Goal: Transaction & Acquisition: Purchase product/service

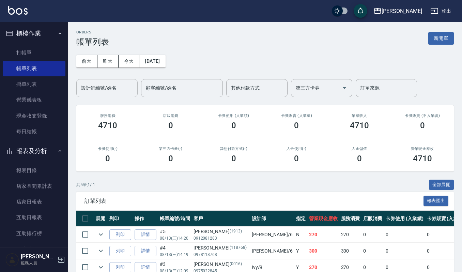
click at [111, 88] on input "設計師編號/姓名" at bounding box center [106, 88] width 55 height 12
type input "Joalin-6"
click at [460, 259] on div "ORDERS 帳單列表 新開單 [DATE] [DATE] [DATE] [DATE] 設計師編號/姓名 [PERSON_NAME]-6 設計師編號/姓名 顧…" at bounding box center [265, 170] width 394 height 297
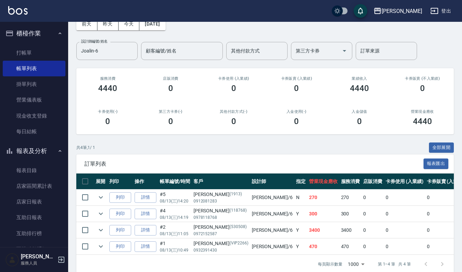
scroll to position [55, 0]
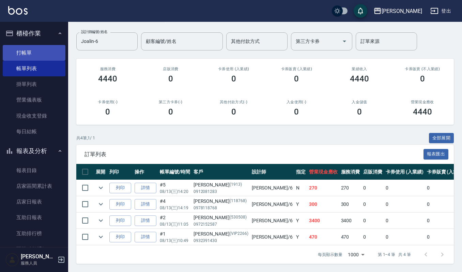
click at [18, 49] on link "打帳單" at bounding box center [34, 53] width 63 height 16
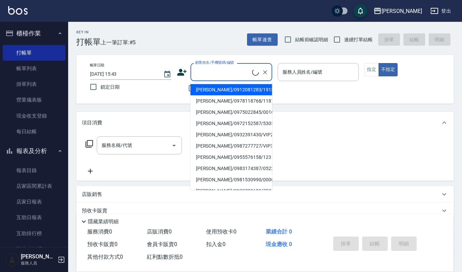
click at [227, 72] on input "顧客姓名/手機號碼/編號" at bounding box center [223, 72] width 59 height 12
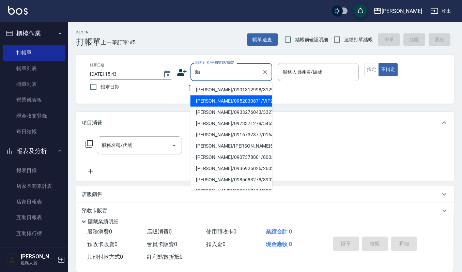
click at [202, 99] on li "[PERSON_NAME]/0952030871/VIP2826" at bounding box center [232, 100] width 82 height 11
type input "[PERSON_NAME]/0952030871/VIP2826"
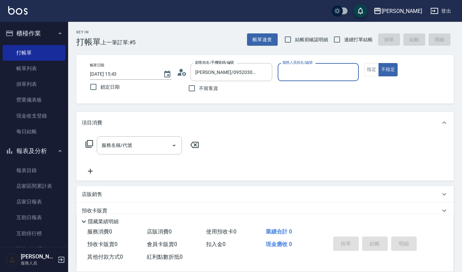
type input "Joalin-6"
click at [368, 70] on button "指定" at bounding box center [371, 69] width 15 height 13
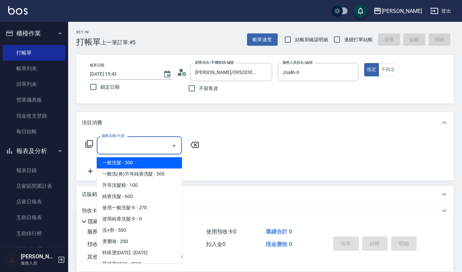
click at [131, 143] on input "服務名稱/代號" at bounding box center [134, 145] width 69 height 12
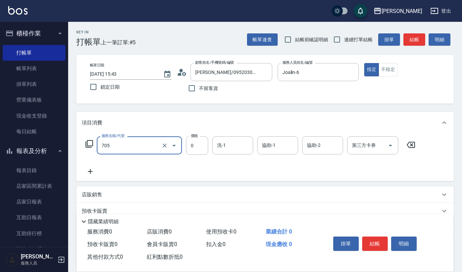
type input "努貝亞卷(不含純香)0(705)"
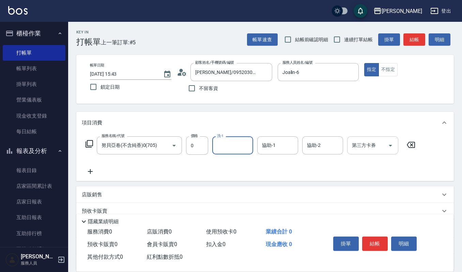
click at [391, 143] on icon "Open" at bounding box center [391, 145] width 8 height 8
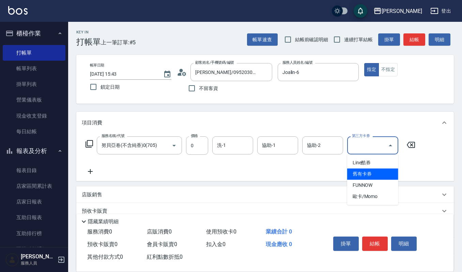
click at [371, 173] on span "舊有卡券" at bounding box center [372, 173] width 51 height 11
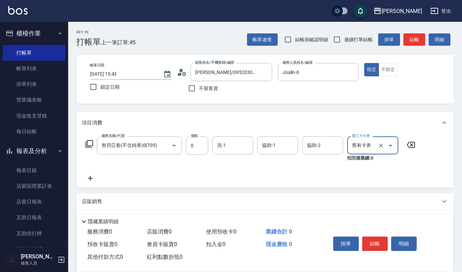
type input "舊有卡券"
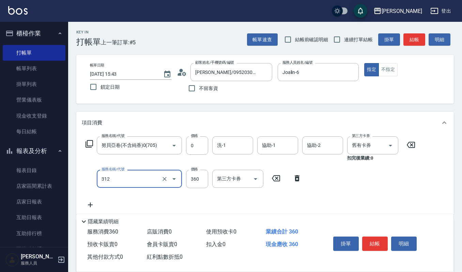
type input "2024剪髮卡400(312)"
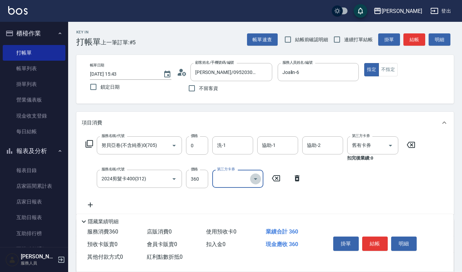
click at [258, 178] on icon "Open" at bounding box center [256, 179] width 8 height 8
click at [253, 205] on span "舊有卡券" at bounding box center [237, 207] width 51 height 11
type input "舊有卡券"
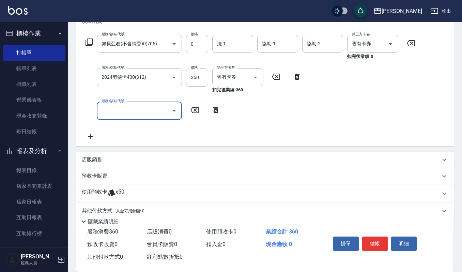
scroll to position [106, 0]
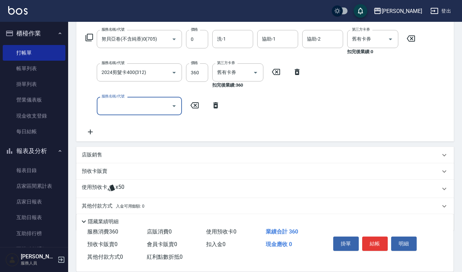
click at [99, 169] on p "預收卡販賣" at bounding box center [95, 171] width 26 height 7
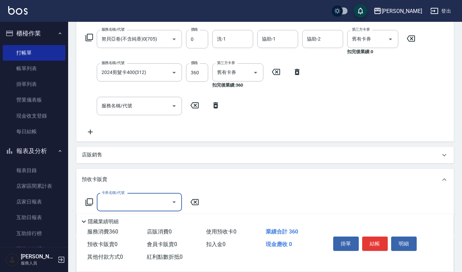
scroll to position [0, 0]
click at [133, 202] on input "卡券名稱/代號" at bounding box center [134, 202] width 69 height 12
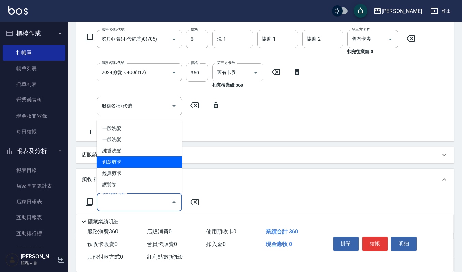
click at [132, 163] on span "創意剪卡" at bounding box center [139, 161] width 85 height 11
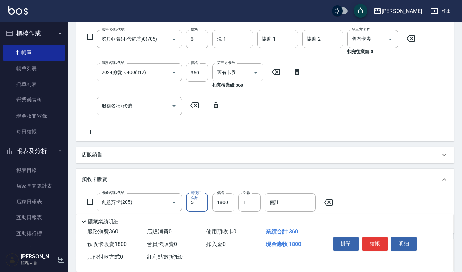
type input "創意剪卡(205)"
click at [375, 245] on button "結帳" at bounding box center [375, 244] width 26 height 14
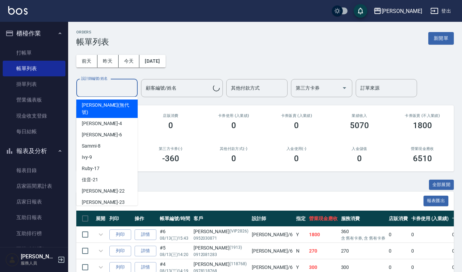
click at [89, 87] on input "設計師編號/姓名" at bounding box center [106, 88] width 55 height 12
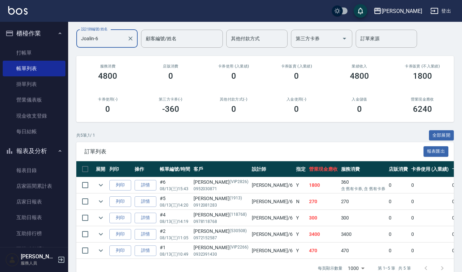
scroll to position [71, 0]
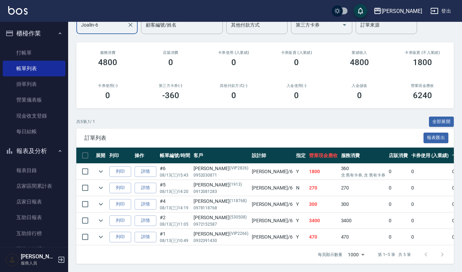
type input "Joalin-6"
click at [53, 156] on button "報表及分析" at bounding box center [34, 151] width 63 height 18
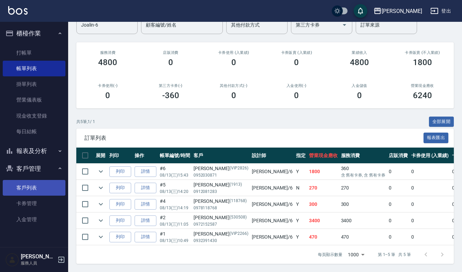
click at [41, 186] on link "客戶列表" at bounding box center [34, 188] width 63 height 16
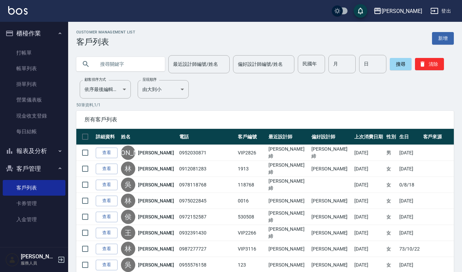
click at [146, 61] on input "text" at bounding box center [127, 64] width 64 height 18
type input "媚"
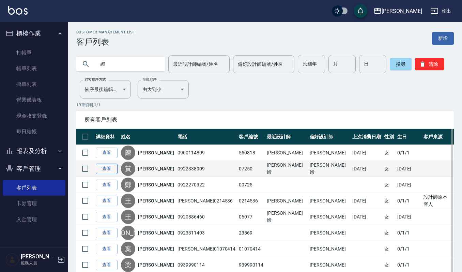
click at [113, 165] on link "查看" at bounding box center [107, 169] width 22 height 11
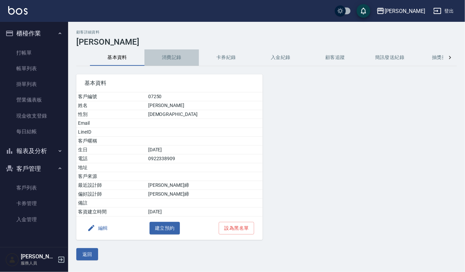
click at [172, 61] on button "消費記錄" at bounding box center [172, 57] width 55 height 16
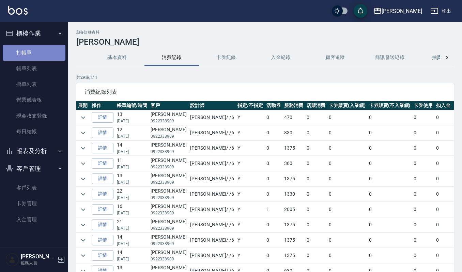
click at [36, 48] on link "打帳單" at bounding box center [34, 53] width 63 height 16
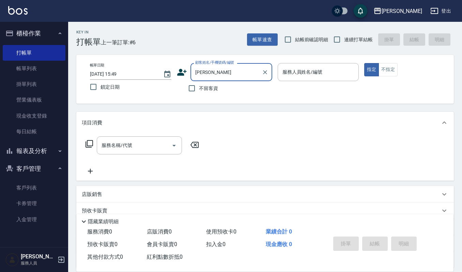
drag, startPoint x: 232, startPoint y: 77, endPoint x: 220, endPoint y: 84, distance: 13.6
click at [230, 78] on div "[PERSON_NAME] 顧客姓名/手機號碼/編號" at bounding box center [232, 72] width 82 height 18
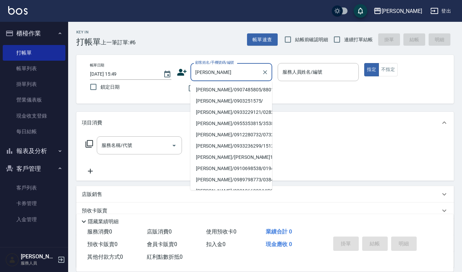
click at [215, 88] on li "[PERSON_NAME]/0907485805/880130" at bounding box center [232, 89] width 82 height 11
type input "[PERSON_NAME]/0907485805/880130"
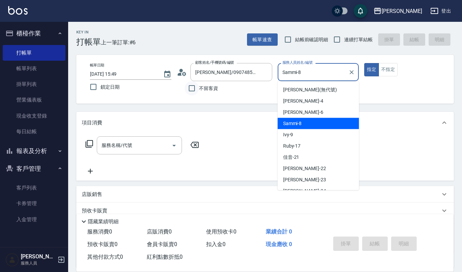
drag, startPoint x: 325, startPoint y: 70, endPoint x: 186, endPoint y: 90, distance: 140.9
click at [186, 90] on div "帳單日期 [DATE] 15:49 鎖定日期 顧客姓名/手機號碼/編號 [PERSON_NAME]/0907485805/880130 顧客姓名/手機號碼/編…" at bounding box center [265, 79] width 361 height 32
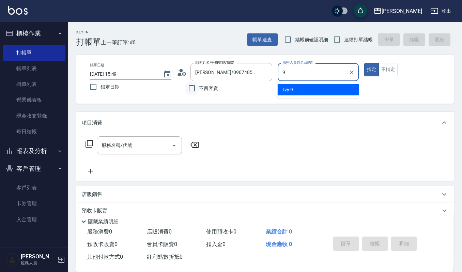
type input "Ivy-9"
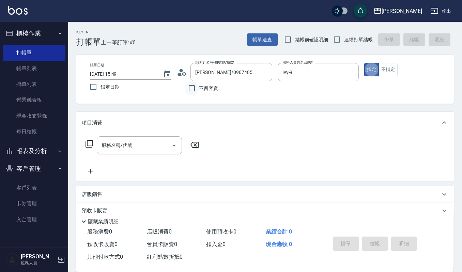
type button "true"
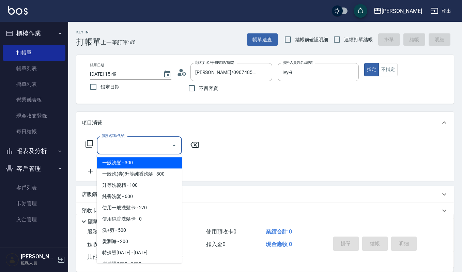
drag, startPoint x: 154, startPoint y: 147, endPoint x: 150, endPoint y: 150, distance: 4.8
click at [151, 149] on input "服務名稱/代號" at bounding box center [134, 145] width 69 height 12
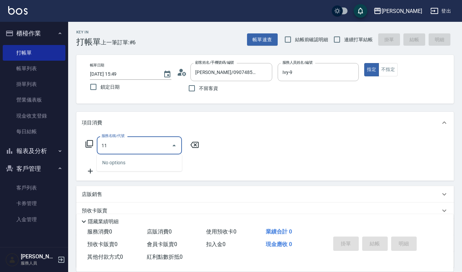
type input "1"
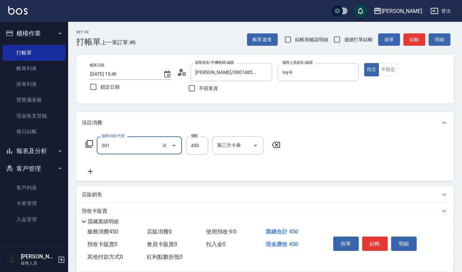
type input "創意剪髮(301)"
type input "360"
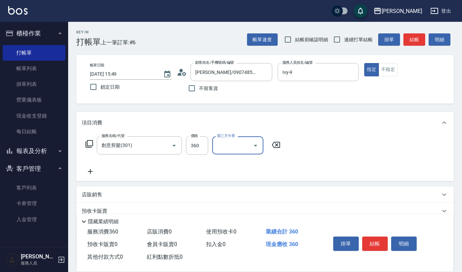
click at [417, 249] on div "掛單 結帳 明細" at bounding box center [375, 244] width 89 height 21
click at [409, 249] on button "明細" at bounding box center [404, 244] width 26 height 14
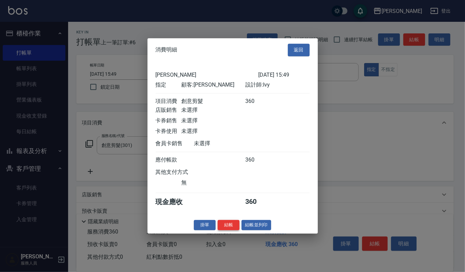
click at [226, 228] on button "結帳" at bounding box center [229, 225] width 22 height 11
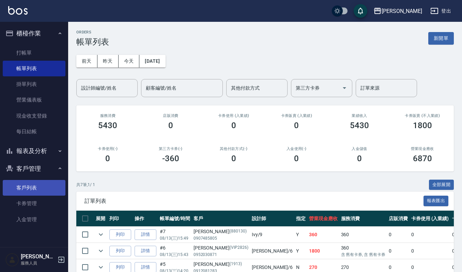
click at [42, 188] on link "客戶列表" at bounding box center [34, 188] width 63 height 16
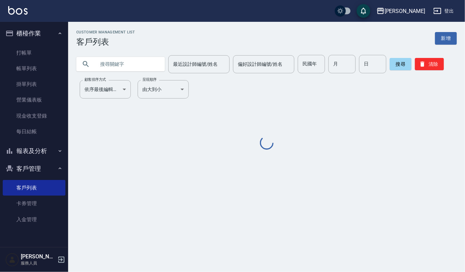
click at [124, 68] on input "text" at bounding box center [127, 64] width 64 height 18
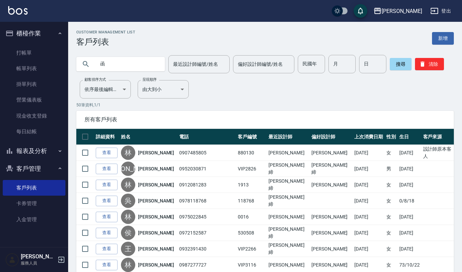
type input "函"
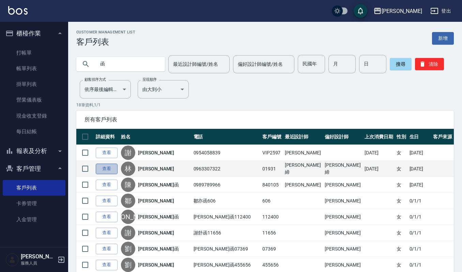
click at [106, 172] on link "查看" at bounding box center [107, 169] width 22 height 11
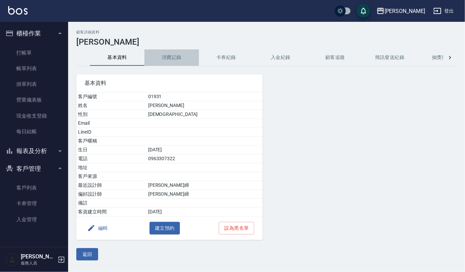
click at [174, 58] on button "消費記錄" at bounding box center [172, 57] width 55 height 16
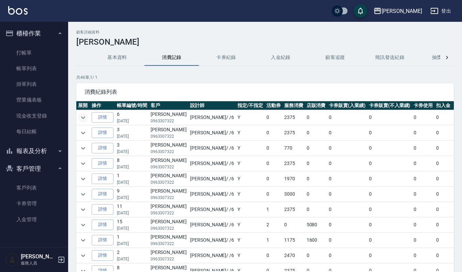
click at [78, 117] on button "expand row" at bounding box center [83, 117] width 10 height 10
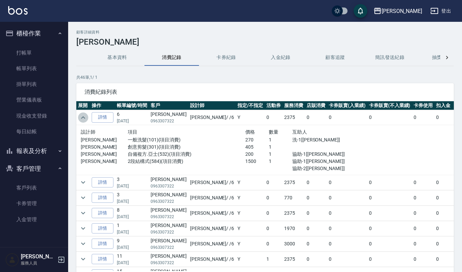
click at [78, 117] on button "expand row" at bounding box center [83, 117] width 10 height 10
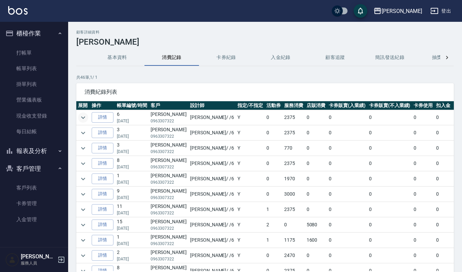
click at [78, 117] on button "expand row" at bounding box center [83, 117] width 10 height 10
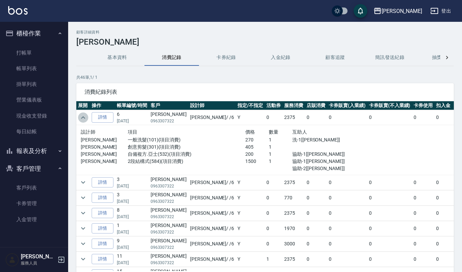
click at [78, 117] on button "expand row" at bounding box center [83, 117] width 10 height 10
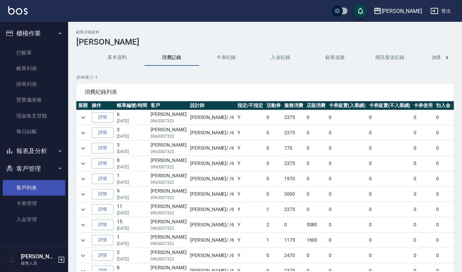
click at [29, 185] on link "客戶列表" at bounding box center [34, 188] width 63 height 16
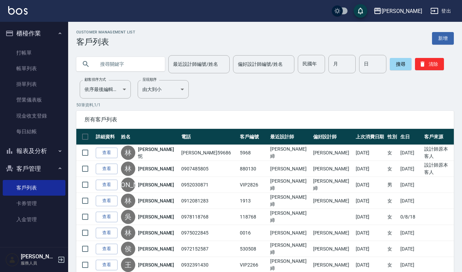
click at [123, 65] on input "text" at bounding box center [127, 64] width 64 height 18
type input "[PERSON_NAME]"
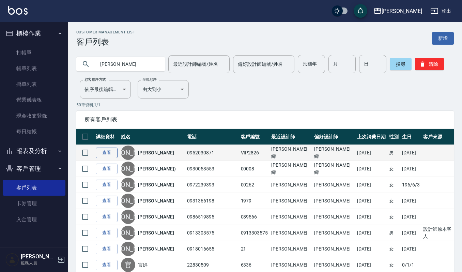
click at [106, 153] on link "查看" at bounding box center [107, 153] width 22 height 11
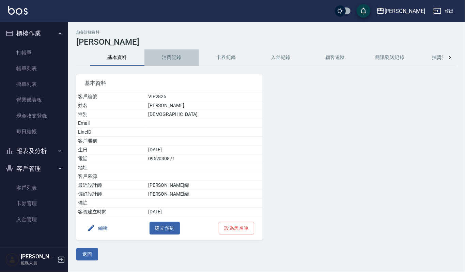
click at [171, 54] on button "消費記錄" at bounding box center [172, 57] width 55 height 16
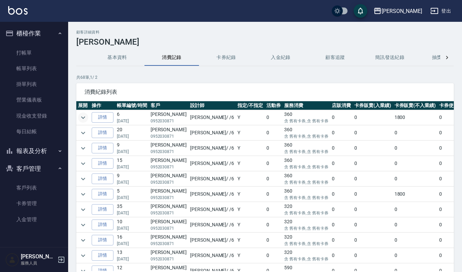
click at [78, 118] on button "expand row" at bounding box center [83, 117] width 10 height 10
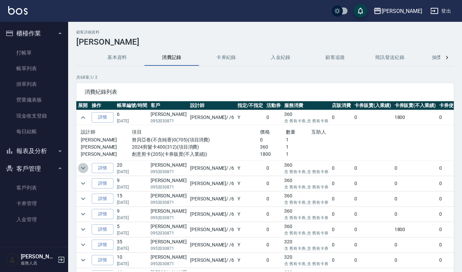
click at [84, 171] on icon "expand row" at bounding box center [83, 168] width 8 height 8
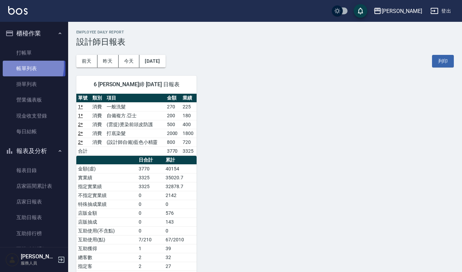
click at [18, 65] on link "帳單列表" at bounding box center [34, 69] width 63 height 16
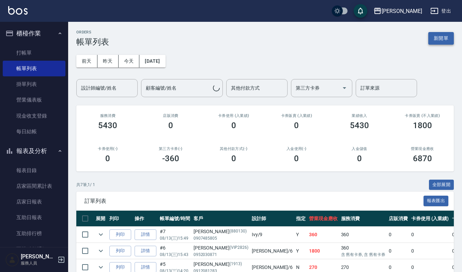
click at [453, 38] on div "ORDERS 帳單列表 新開單 [DATE] [DATE] [DATE] [DATE] 設計師編號/姓名 設計師編號/姓名 顧客編號/姓名 顧客編號/姓名 其…" at bounding box center [265, 195] width 394 height 346
click at [449, 40] on button "新開單" at bounding box center [441, 38] width 26 height 13
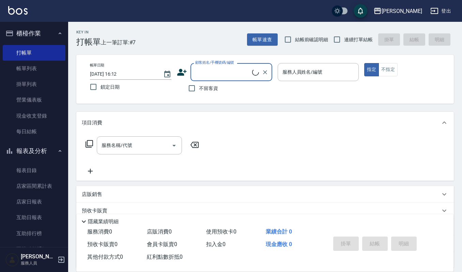
click at [227, 68] on input "顧客姓名/手機號碼/編號" at bounding box center [223, 72] width 59 height 12
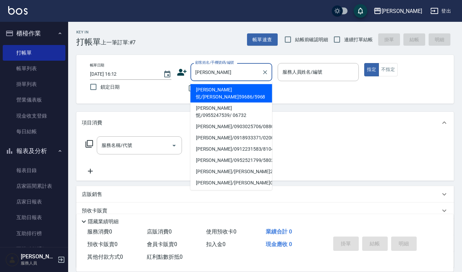
click at [227, 89] on li "[PERSON_NAME]怩/[PERSON_NAME]59686/5968" at bounding box center [232, 93] width 82 height 18
type input "[PERSON_NAME]怩/[PERSON_NAME]59686/5968"
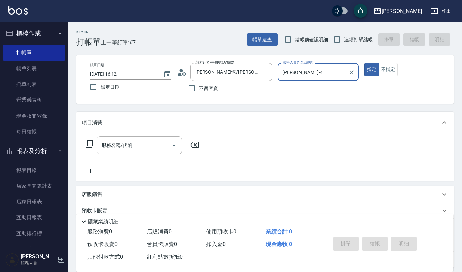
click at [301, 73] on input "[PERSON_NAME]-4" at bounding box center [313, 72] width 65 height 12
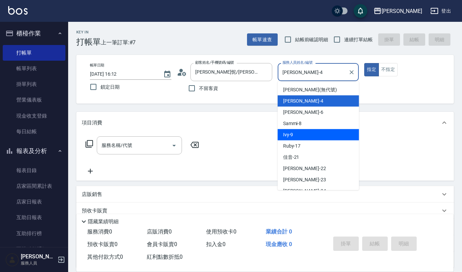
click at [303, 134] on div "Ivy -9" at bounding box center [318, 134] width 81 height 11
type input "Ivy-9"
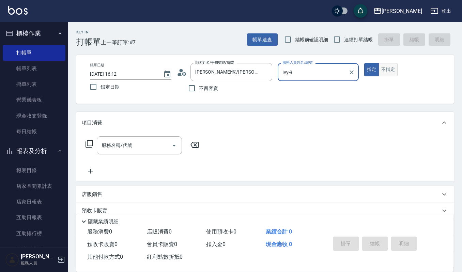
click at [385, 69] on button "不指定" at bounding box center [388, 69] width 19 height 13
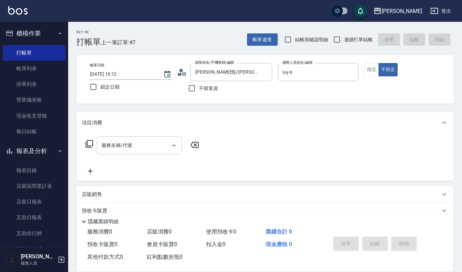
click at [149, 136] on div "服務名稱/代號" at bounding box center [139, 145] width 85 height 18
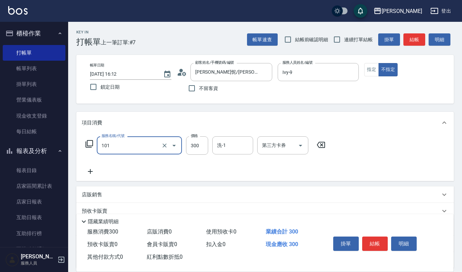
type input "一般洗髮(101)"
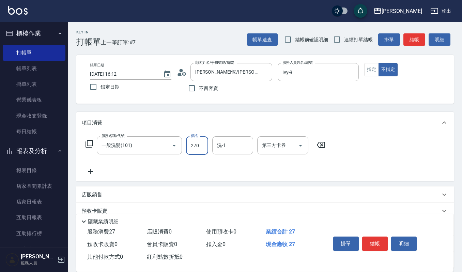
type input "270"
type input "宜芳-22"
click at [376, 241] on button "結帳" at bounding box center [375, 244] width 26 height 14
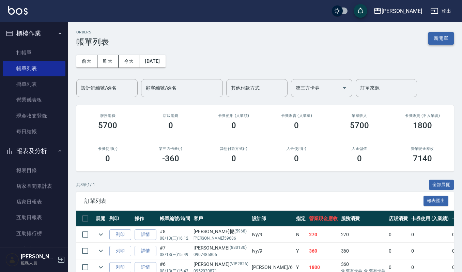
click at [449, 37] on button "新開單" at bounding box center [441, 38] width 26 height 13
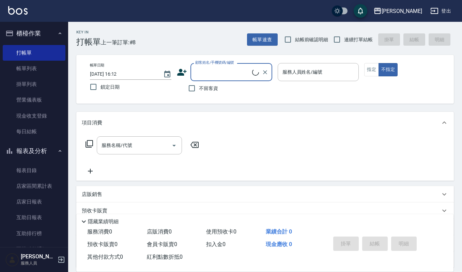
click at [218, 67] on input "顧客姓名/手機號碼/編號" at bounding box center [223, 72] width 59 height 12
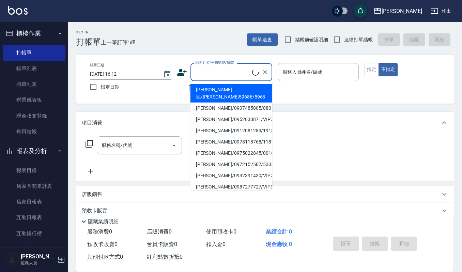
click at [216, 91] on li "林佩怩/林筱凡59686/5968" at bounding box center [232, 93] width 82 height 18
type input "林佩怩/林筱凡59686/5968"
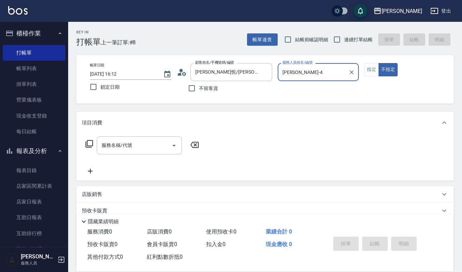
click at [303, 79] on div "吉兒-4 服務人員姓名/編號" at bounding box center [318, 72] width 81 height 18
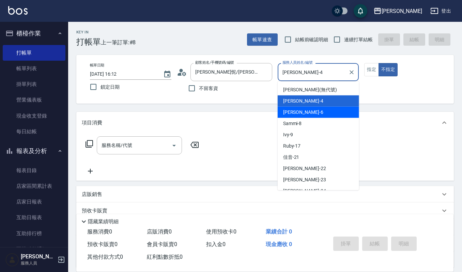
click at [314, 107] on div "Joalin -6" at bounding box center [318, 112] width 81 height 11
type input "Joalin-6"
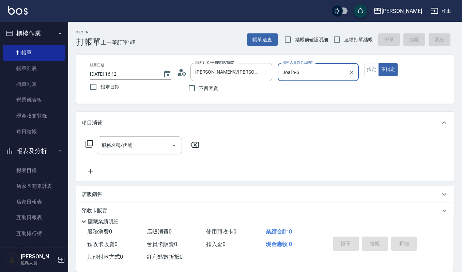
click at [129, 150] on input "服務名稱/代號" at bounding box center [134, 145] width 69 height 12
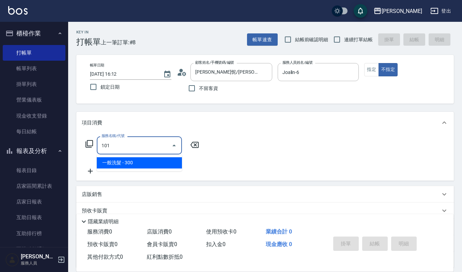
type input "一般洗髮(101)"
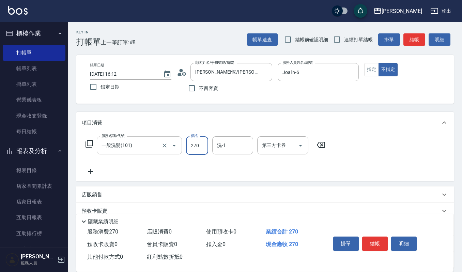
type input "270"
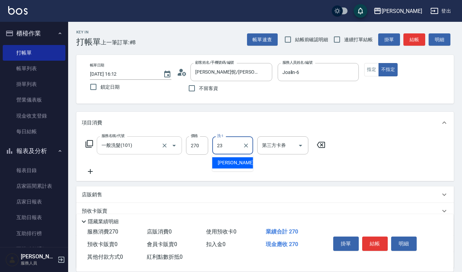
type input "郁涵-23"
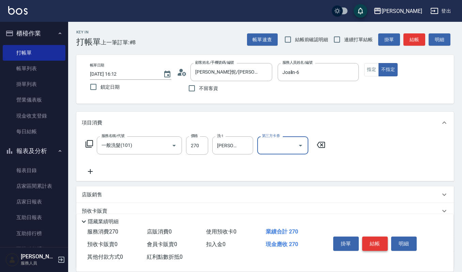
click at [382, 241] on button "結帳" at bounding box center [375, 244] width 26 height 14
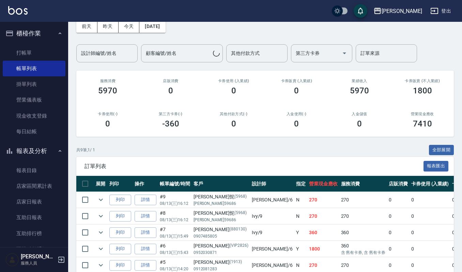
scroll to position [45, 0]
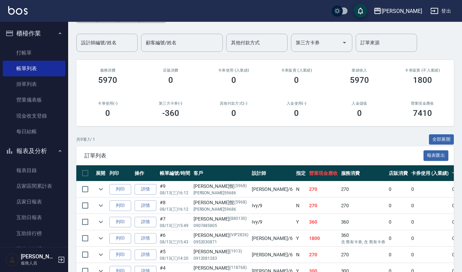
click at [207, 143] on div "共 9 筆, 1 / 1 全部展開" at bounding box center [265, 139] width 378 height 11
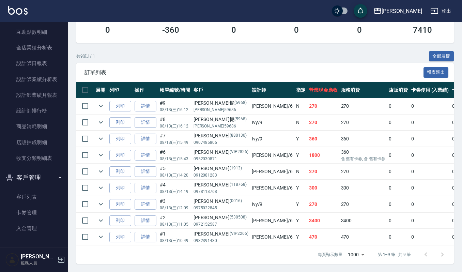
scroll to position [137, 0]
click at [31, 195] on link "客戶列表" at bounding box center [34, 197] width 63 height 16
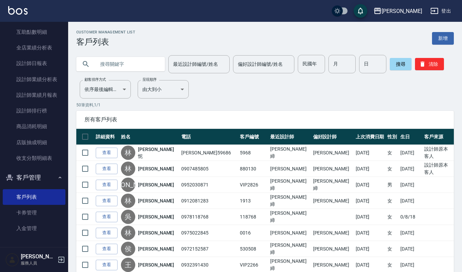
click at [149, 67] on input "text" at bounding box center [127, 64] width 64 height 18
type input "0978173672"
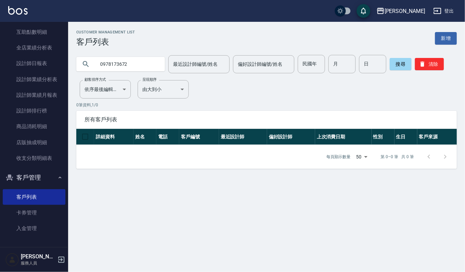
drag, startPoint x: 127, startPoint y: 64, endPoint x: 99, endPoint y: 64, distance: 28.3
click at [99, 64] on input "0978173672" at bounding box center [127, 64] width 64 height 18
click at [449, 40] on link "新增" at bounding box center [446, 38] width 22 height 13
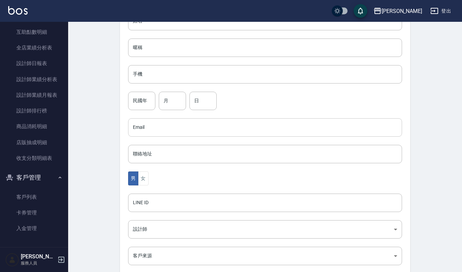
scroll to position [91, 0]
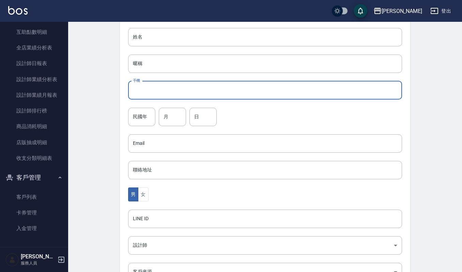
click at [171, 94] on input "手機" at bounding box center [265, 90] width 274 height 18
paste input "0978173672"
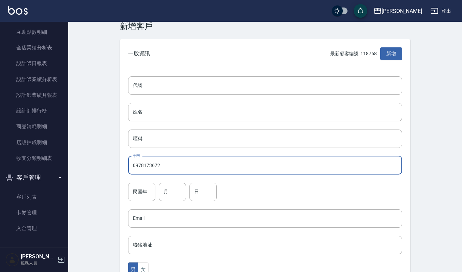
scroll to position [0, 0]
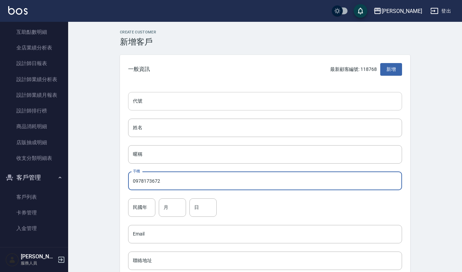
type input "0978173672"
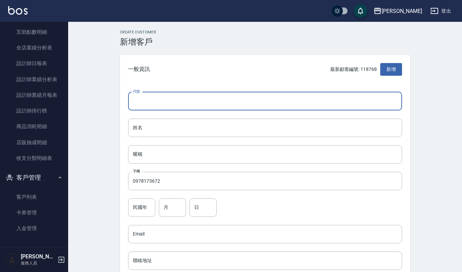
click at [177, 102] on input "代號" at bounding box center [265, 101] width 274 height 18
type input "3672"
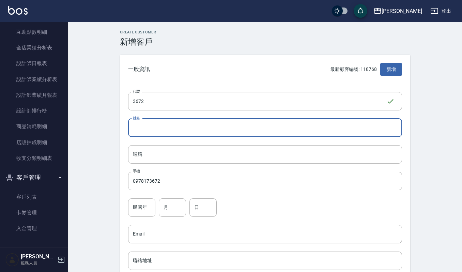
click at [160, 131] on input "姓名" at bounding box center [265, 128] width 274 height 18
type input "5"
type input "鄭伊苓"
click at [133, 202] on input "民國年" at bounding box center [141, 207] width 27 height 18
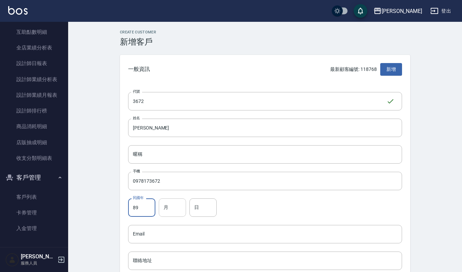
type input "89"
click at [180, 213] on input "月" at bounding box center [172, 207] width 27 height 18
type input "8"
click at [195, 210] on input "日" at bounding box center [203, 207] width 27 height 18
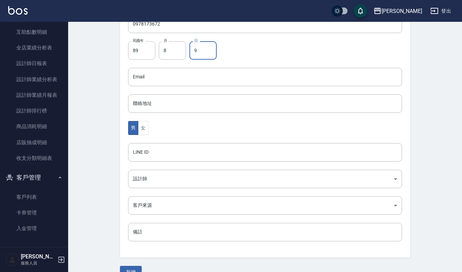
scroll to position [172, 0]
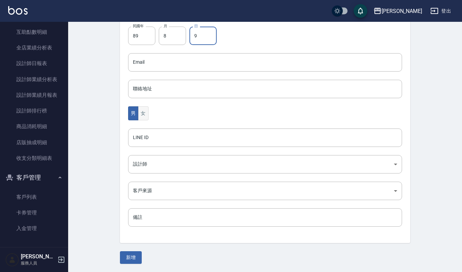
type input "9"
click at [145, 112] on button "女" at bounding box center [143, 113] width 10 height 14
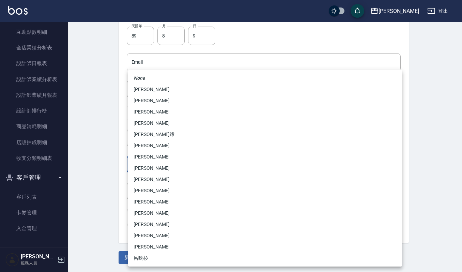
click at [164, 160] on body "上越傑森 登出 櫃檯作業 打帳單 帳單列表 掛單列表 營業儀表板 現金收支登錄 每日結帳 報表及分析 報表目錄 店家區間累計表 店家日報表 互助日報表 互助排…" at bounding box center [231, 50] width 462 height 444
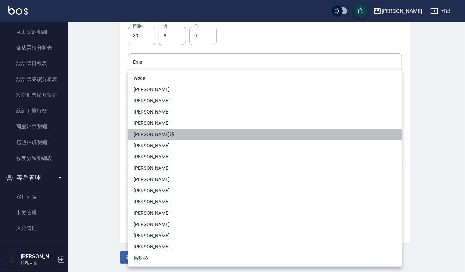
click at [177, 135] on li "[PERSON_NAME]締" at bounding box center [265, 134] width 274 height 11
type input "3524a1ce-4bd5-43eb-98f2-dd96aa08eae4"
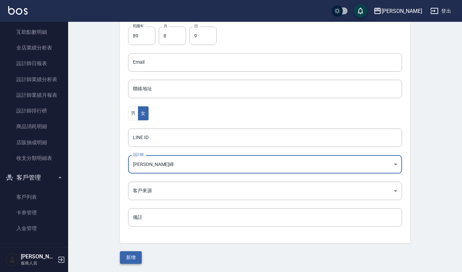
click at [127, 254] on button "新增" at bounding box center [131, 257] width 22 height 13
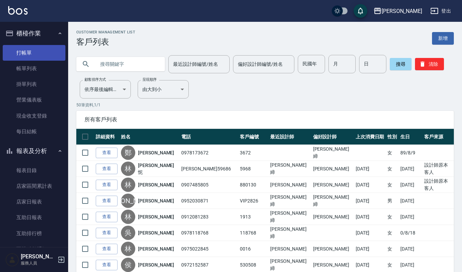
click at [44, 52] on link "打帳單" at bounding box center [34, 53] width 63 height 16
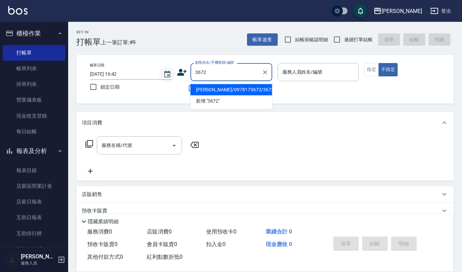
type input "鄭伊苓/0978173672/3672"
click at [379, 63] on button "不指定" at bounding box center [388, 69] width 19 height 13
type button "false"
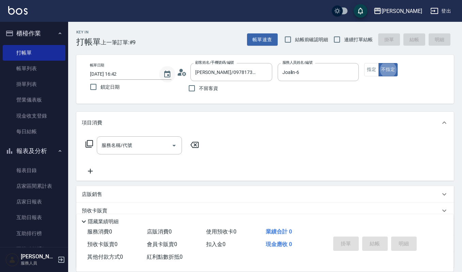
type input "Joalin-6"
click at [119, 151] on input "服務名稱/代號" at bounding box center [134, 145] width 69 height 12
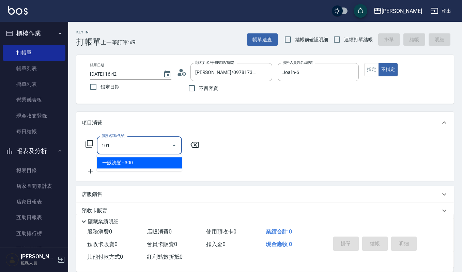
type input "一般洗髮(101)"
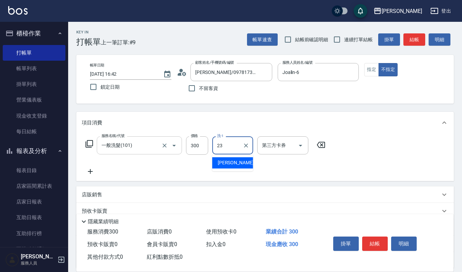
type input "郁涵-23"
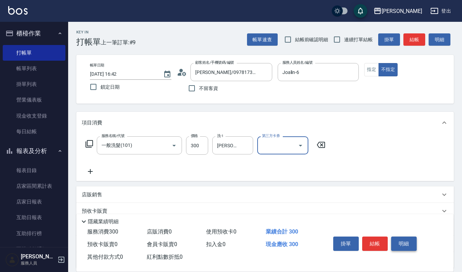
click at [415, 243] on button "明細" at bounding box center [404, 244] width 26 height 14
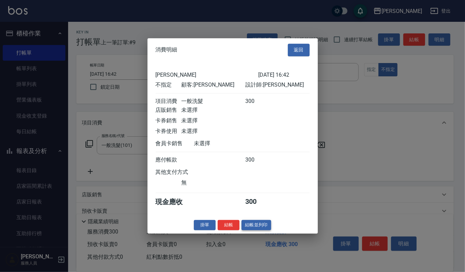
click at [263, 223] on button "結帳並列印" at bounding box center [257, 225] width 30 height 11
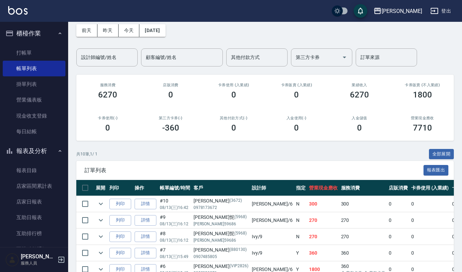
scroll to position [45, 0]
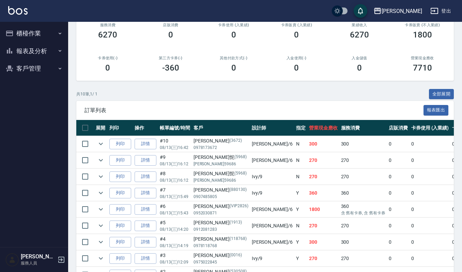
scroll to position [136, 0]
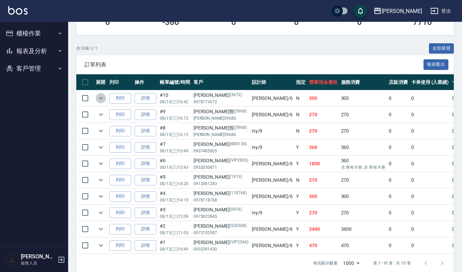
click at [100, 98] on icon "expand row" at bounding box center [101, 98] width 4 height 2
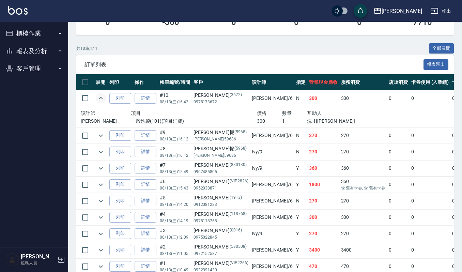
click at [168, 70] on div "訂單列表 報表匯出" at bounding box center [265, 64] width 378 height 19
click at [100, 98] on icon "expand row" at bounding box center [101, 98] width 4 height 2
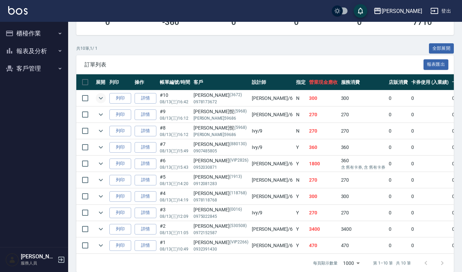
click at [146, 53] on div "共 10 筆, 1 / 1 全部展開" at bounding box center [265, 48] width 378 height 11
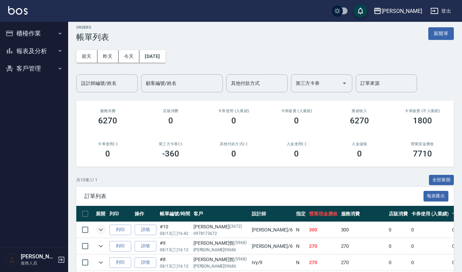
scroll to position [0, 0]
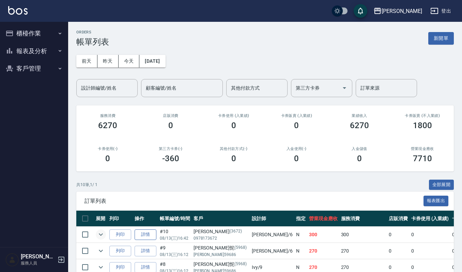
click at [148, 233] on link "詳情" at bounding box center [146, 234] width 22 height 11
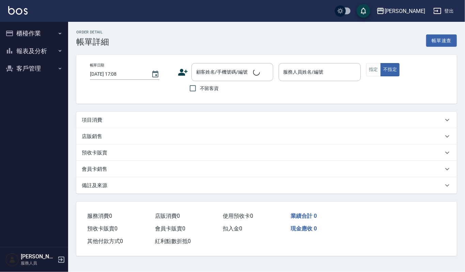
type input "[DATE] 16:42"
type input "Joalin-6"
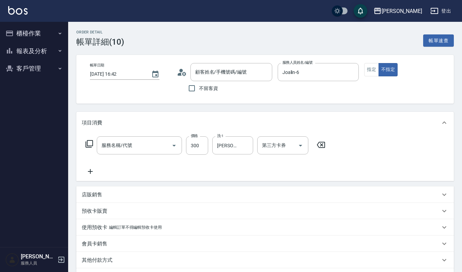
type input "鄭伊苓/0978173672/3672"
type input "一般洗髮(101)"
click at [91, 171] on icon at bounding box center [90, 171] width 17 height 8
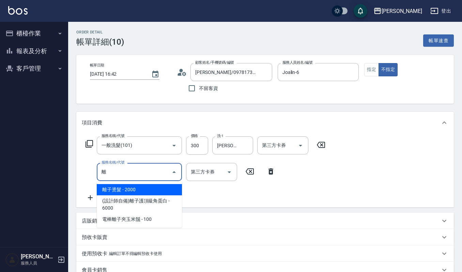
click at [138, 220] on span "電棒離子夾玉米鬚 - 100" at bounding box center [139, 219] width 85 height 11
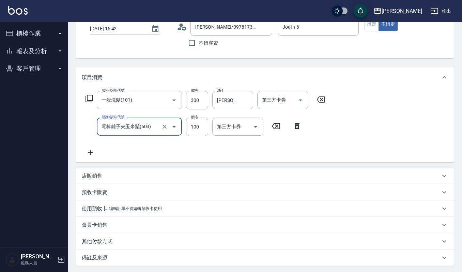
scroll to position [111, 0]
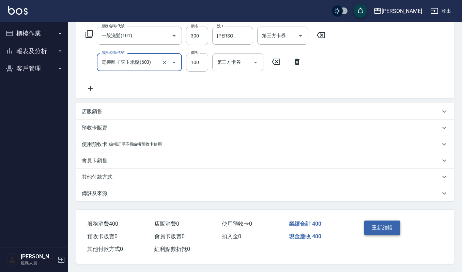
type input "電棒離子夾玉米鬚(603)"
click at [386, 222] on button "重新結帳" at bounding box center [382, 228] width 36 height 14
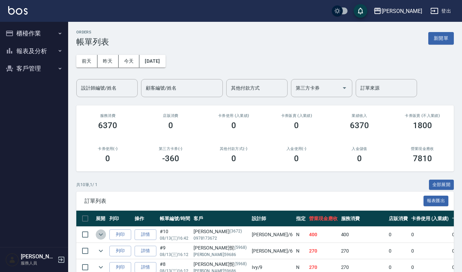
click at [100, 237] on icon "expand row" at bounding box center [101, 234] width 8 height 8
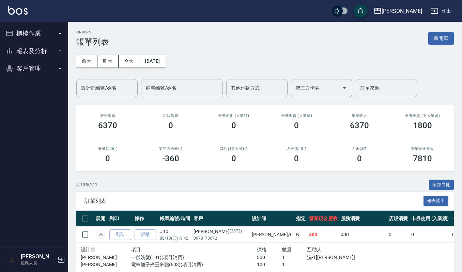
scroll to position [45, 0]
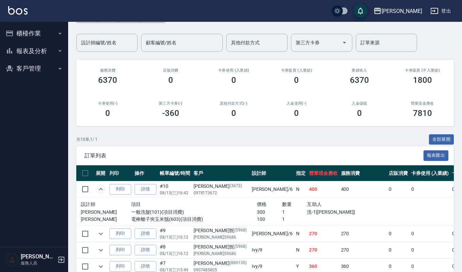
click at [208, 142] on div "共 10 筆, 1 / 1 全部展開" at bounding box center [265, 139] width 378 height 11
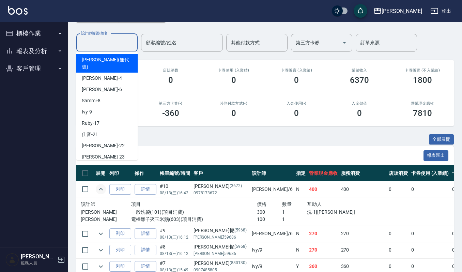
click at [122, 42] on input "設計師編號/姓名" at bounding box center [106, 43] width 55 height 12
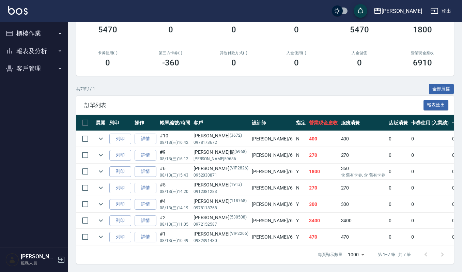
scroll to position [103, 0]
type input "Joalin-6"
click at [102, 167] on icon "expand row" at bounding box center [101, 171] width 8 height 8
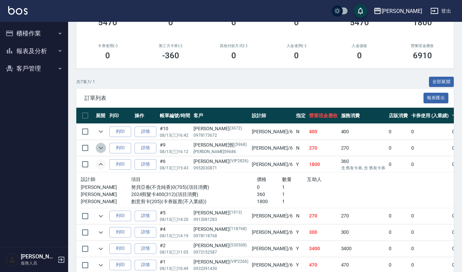
click at [101, 152] on icon "expand row" at bounding box center [101, 148] width 8 height 8
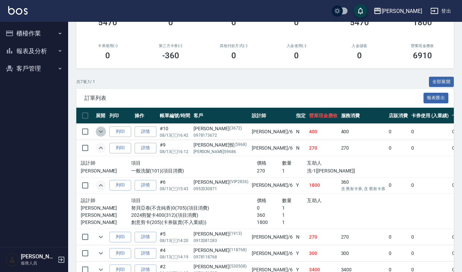
click at [104, 131] on icon "expand row" at bounding box center [101, 131] width 8 height 8
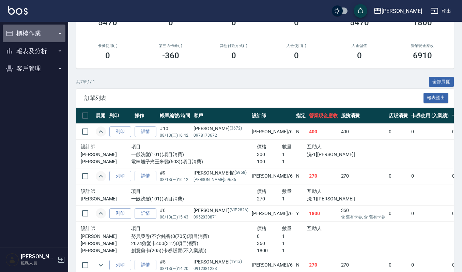
click at [45, 35] on button "櫃檯作業" at bounding box center [34, 34] width 63 height 18
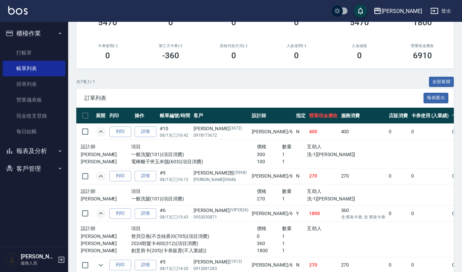
click at [44, 37] on button "櫃檯作業" at bounding box center [34, 34] width 63 height 18
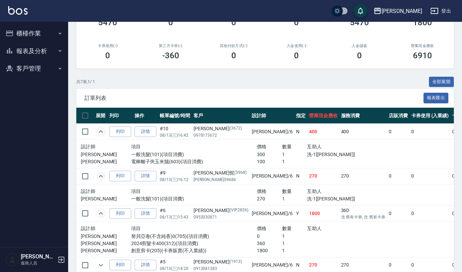
click at [45, 49] on button "報表及分析" at bounding box center [34, 51] width 63 height 18
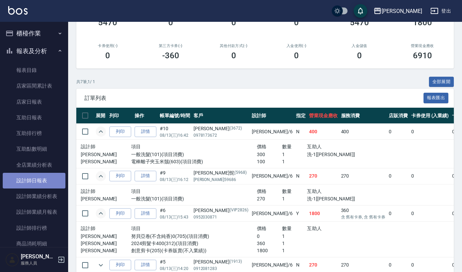
click at [46, 179] on link "設計師日報表" at bounding box center [34, 181] width 63 height 16
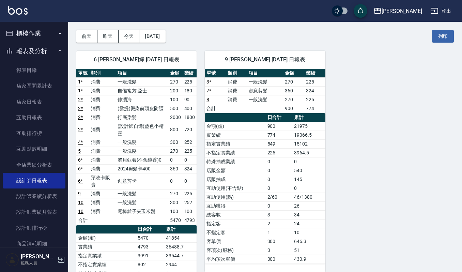
scroll to position [33, 0]
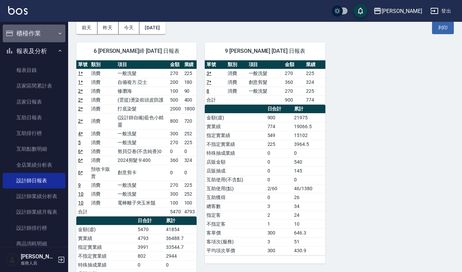
click at [48, 32] on button "櫃檯作業" at bounding box center [34, 34] width 63 height 18
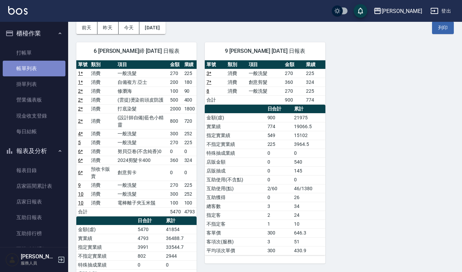
click at [46, 67] on link "帳單列表" at bounding box center [34, 69] width 63 height 16
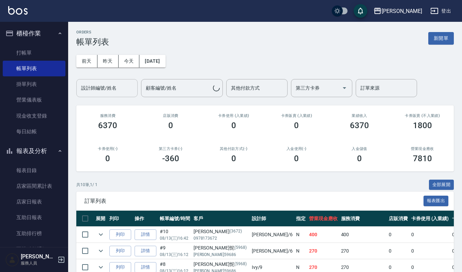
click at [109, 86] on input "設計師編號/姓名" at bounding box center [106, 88] width 55 height 12
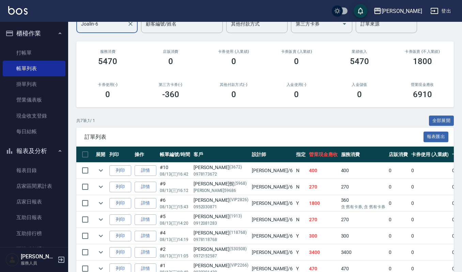
scroll to position [57, 0]
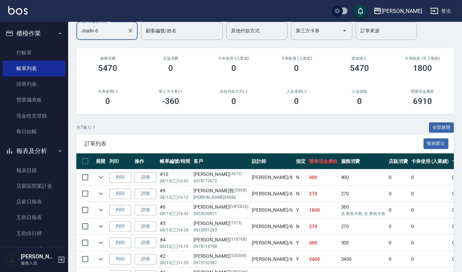
type input "Joalin-6"
click at [106, 175] on td at bounding box center [101, 177] width 14 height 16
click at [104, 176] on icon "expand row" at bounding box center [101, 177] width 8 height 8
